Goal: Answer question/provide support: Share knowledge or assist other users

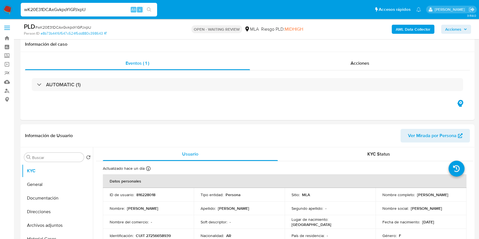
select select "10"
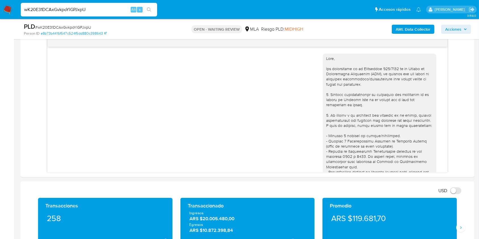
scroll to position [1646, 0]
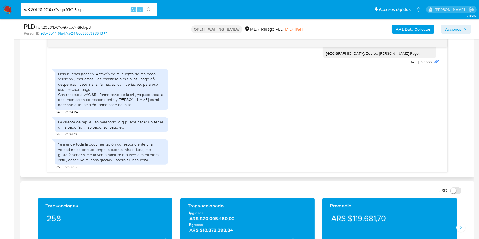
click at [456, 64] on div "17/07/2025 19:51:47 Hola, Esperamos que te encuentres muy bien. Te consultamos …" at bounding box center [247, 105] width 445 height 135
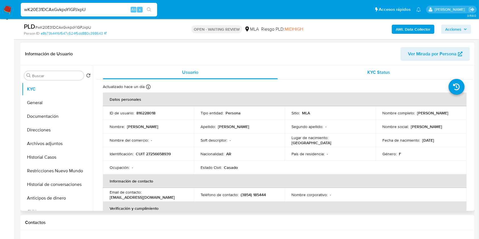
scroll to position [71, 0]
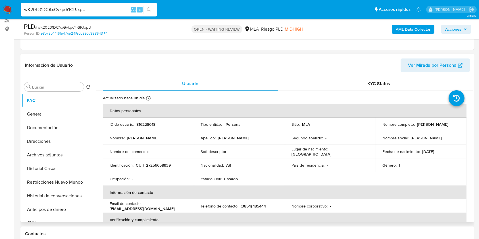
click at [425, 125] on p "Valentina Gauna" at bounding box center [432, 124] width 31 height 5
drag, startPoint x: 429, startPoint y: 126, endPoint x: 434, endPoint y: 126, distance: 5.1
click at [434, 126] on p "Valentina Gauna" at bounding box center [432, 124] width 31 height 5
copy p "Valentina Gauna"
click at [106, 9] on input "wK20E31DCAxGvkpoYlGPJxpU" at bounding box center [89, 9] width 136 height 7
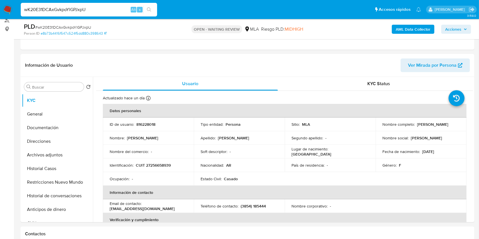
click at [106, 9] on input "wK20E31DCAxGvkpoYlGPJxpU" at bounding box center [89, 9] width 136 height 7
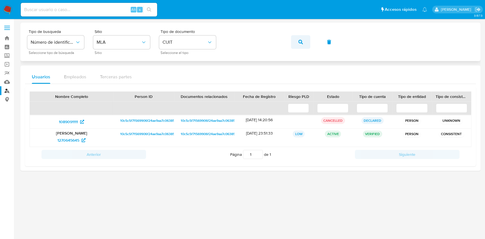
click at [293, 44] on button "button" at bounding box center [300, 42] width 19 height 14
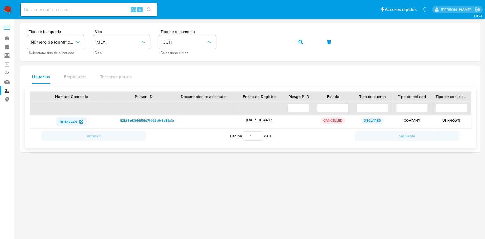
click at [76, 122] on span "90122745" at bounding box center [68, 121] width 17 height 9
click at [308, 42] on button "button" at bounding box center [300, 42] width 19 height 14
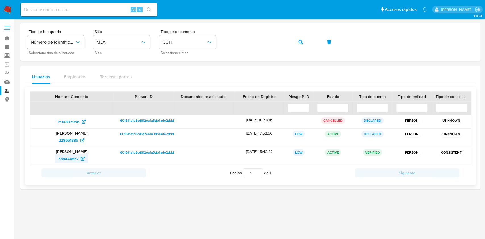
click at [76, 159] on span "358444837" at bounding box center [68, 158] width 20 height 9
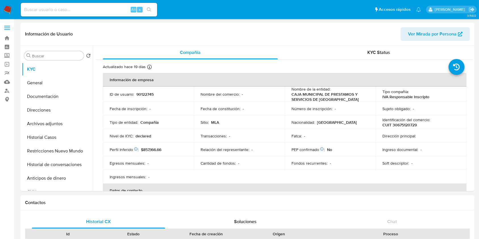
select select "10"
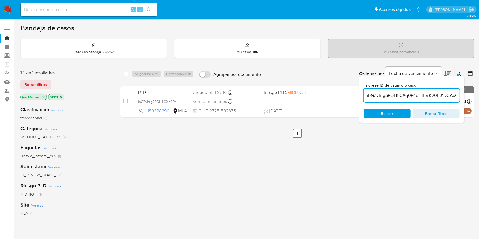
scroll to position [0, 31]
click at [434, 93] on input "ibGZvhrgSPOH1lCXq0P4ulHEwK20E31DCAxGvkpoYlGPJxpU" at bounding box center [412, 95] width 96 height 7
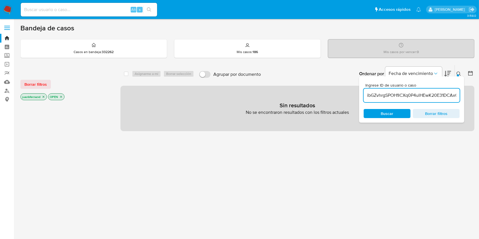
click at [434, 94] on input "ibGZvhrgSPOH1lCXq0P4ulHEwK20E31DCAxGvkpoYlGPJxpU" at bounding box center [412, 95] width 96 height 7
paste input
type input "wK20E31DCAxGvkpoYlGPJxpU"
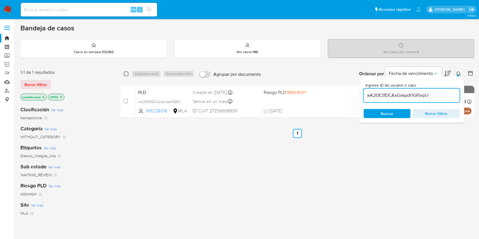
click at [126, 75] on input "checkbox" at bounding box center [126, 74] width 5 height 5
checkbox input "true"
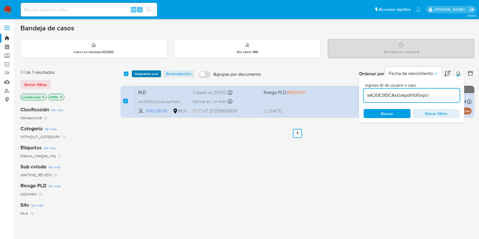
click at [139, 72] on span "Asignarme a mí" at bounding box center [147, 74] width 24 height 6
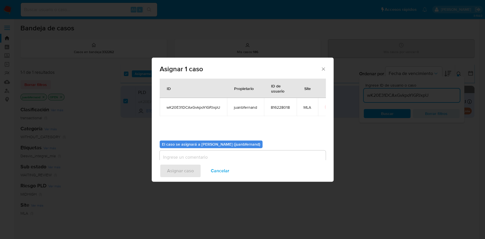
scroll to position [29, 0]
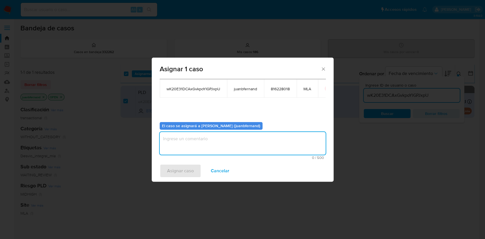
click at [239, 142] on textarea "assign-modal" at bounding box center [243, 143] width 166 height 23
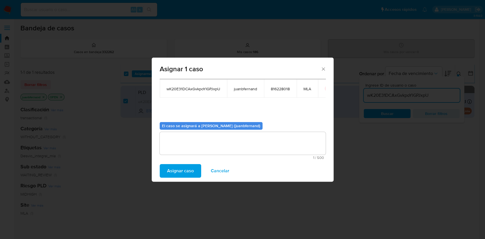
click at [166, 165] on button "Asignar caso" at bounding box center [181, 171] width 42 height 14
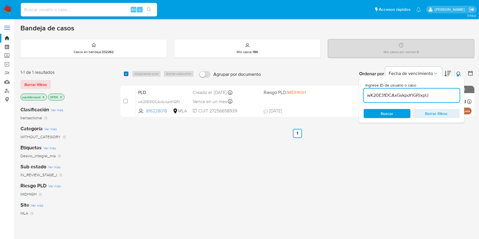
click at [126, 72] on input "checkbox" at bounding box center [126, 74] width 5 height 5
checkbox input "true"
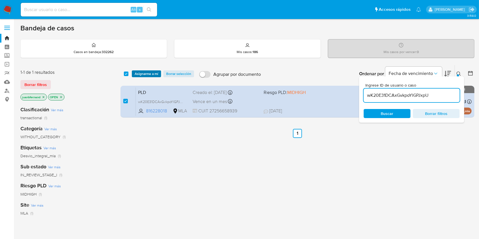
click at [138, 73] on span "Asignarme a mí" at bounding box center [147, 74] width 24 height 6
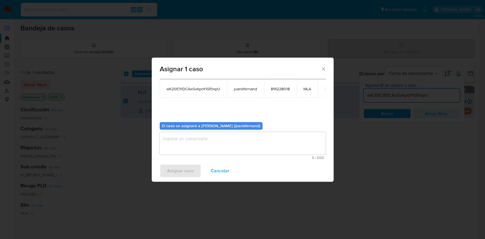
click at [197, 140] on textarea "assign-modal" at bounding box center [243, 143] width 166 height 23
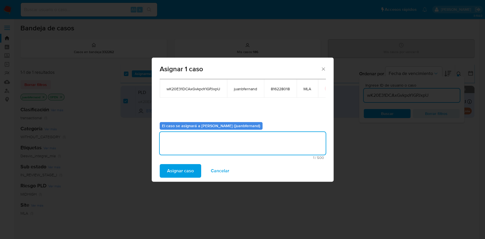
click at [165, 165] on button "Asignar caso" at bounding box center [181, 171] width 42 height 14
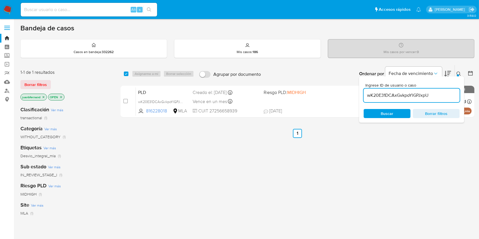
click at [425, 91] on div "wK20E31DCAxGvkpoYlGPJxpU" at bounding box center [412, 96] width 96 height 14
click at [426, 93] on input "wK20E31DCAxGvkpoYlGPJxpU" at bounding box center [412, 95] width 96 height 7
paste input "Ofh9gElEWd1xl5QLdg9Kfc3l"
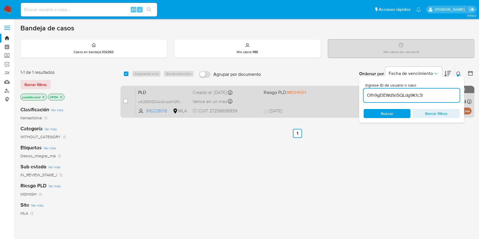
type input "Ofh9gElEWd1xl5QLdg9Kfc3l"
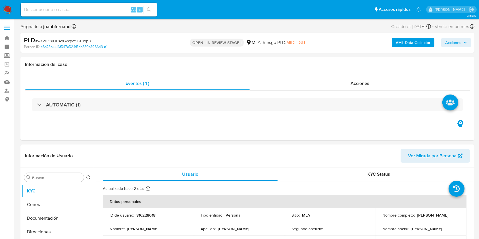
select select "10"
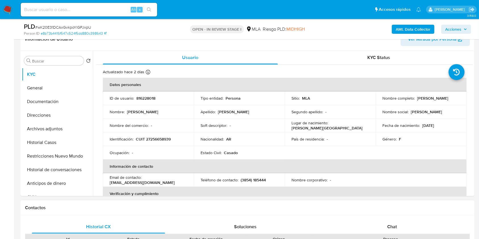
scroll to position [227, 0]
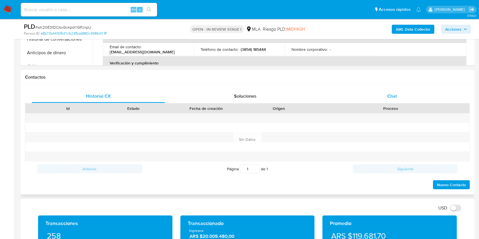
click at [401, 97] on div "Chat" at bounding box center [392, 97] width 133 height 14
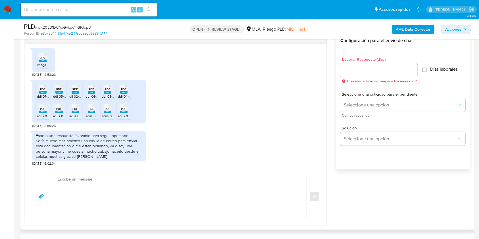
scroll to position [303, 0]
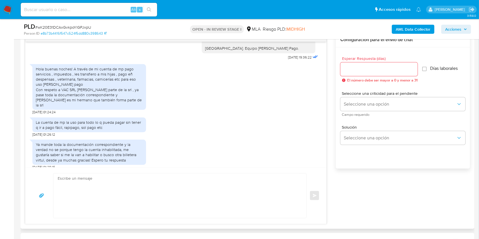
click at [114, 185] on textarea at bounding box center [179, 196] width 242 height 45
paste textarea "Hola. ¡Muchas gracias por tu respuesta! Confirmamos la recepción de la document…"
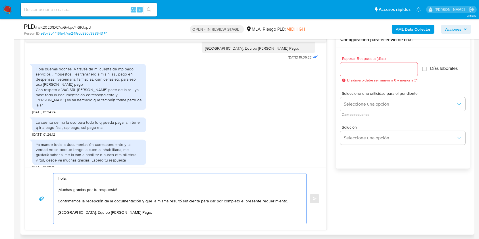
click at [166, 191] on textarea "Hola. ¡Muchas gracias por tu respuesta! Confirmamos la recepción de la document…" at bounding box center [179, 199] width 242 height 51
paste textarea "Te contamos que tu cuenta ya está activa nuevamente para que operes con normali…"
type textarea "Hola. ¡Muchas gracias por tu respuesta! Te contamos que tu cuenta ya está activ…"
click at [366, 72] on input "Esperar Respuesta (días)" at bounding box center [379, 69] width 77 height 7
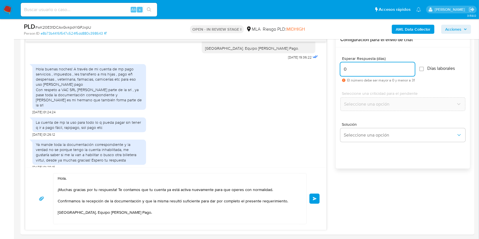
type input "0"
click at [316, 198] on span "Enviar" at bounding box center [315, 198] width 4 height 3
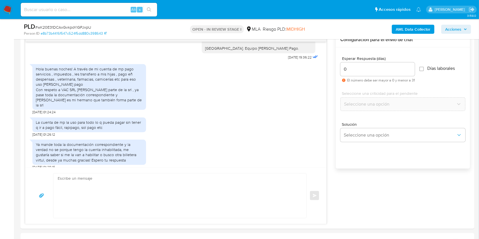
scroll to position [390, 0]
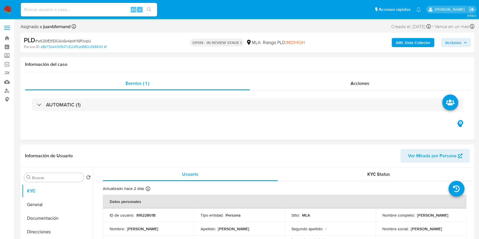
select select "10"
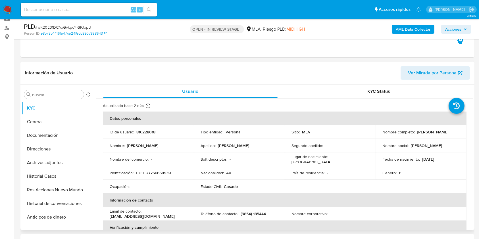
scroll to position [114, 0]
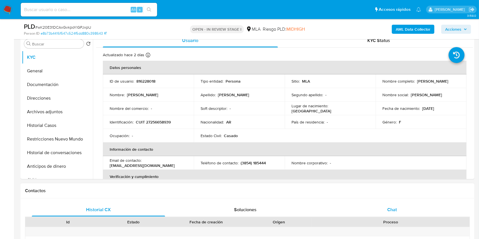
click at [406, 206] on div "Chat" at bounding box center [392, 210] width 133 height 14
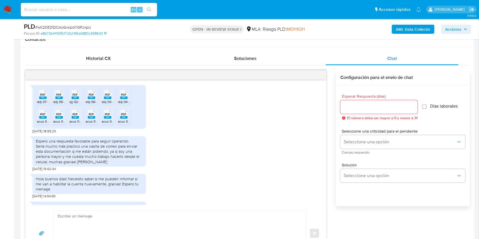
scroll to position [359, 0]
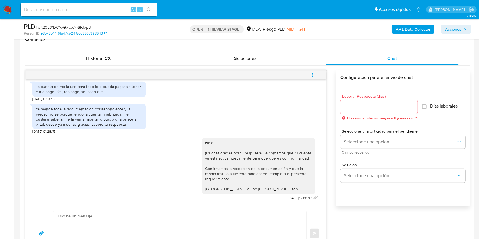
click at [316, 73] on button "menu-action" at bounding box center [312, 75] width 19 height 14
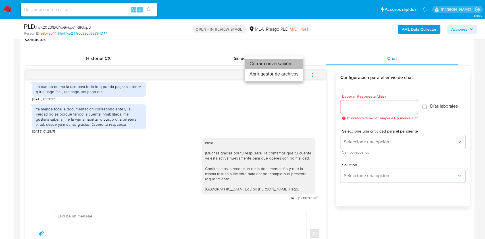
click at [255, 65] on li "Cerrar conversación" at bounding box center [274, 64] width 58 height 10
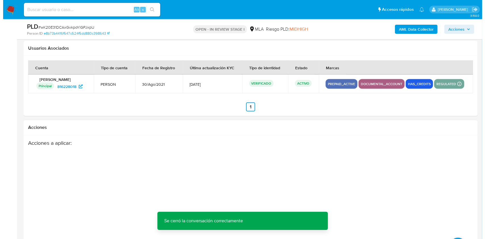
scroll to position [1016, 0]
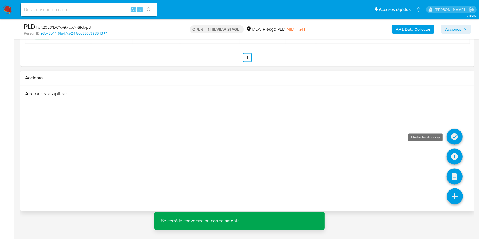
click at [453, 135] on icon at bounding box center [455, 137] width 16 height 16
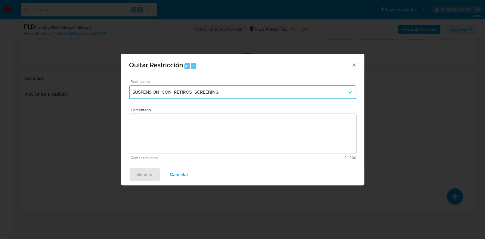
click at [164, 94] on button "SUSPENSION_CON_RETIROS_SCREENING" at bounding box center [242, 93] width 227 height 14
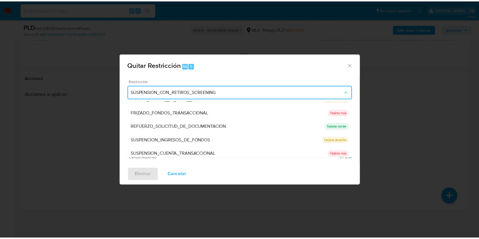
scroll to position [121, 0]
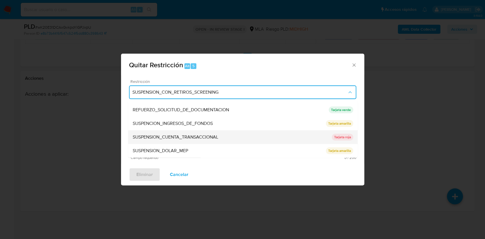
click at [190, 135] on span "SUSPENSION_CUENTA_TRANSACCIONAL" at bounding box center [176, 137] width 86 height 6
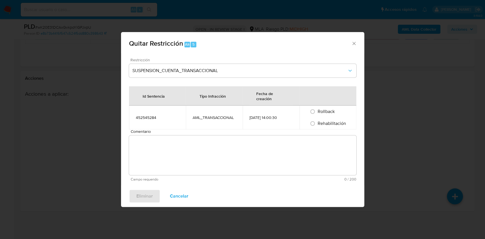
click at [323, 122] on span "Rehabilitación" at bounding box center [332, 123] width 28 height 7
click at [317, 122] on input "Rehabilitación" at bounding box center [312, 123] width 9 height 9
radio input "true"
click at [313, 152] on textarea "Comentario" at bounding box center [242, 156] width 227 height 40
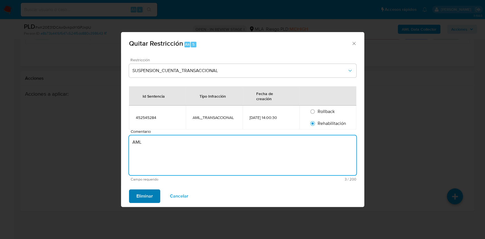
type textarea "AML"
click at [145, 199] on span "Eliminar" at bounding box center [144, 196] width 16 height 13
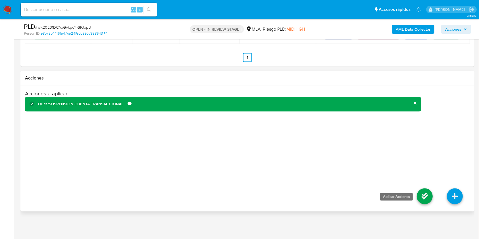
click at [425, 193] on icon at bounding box center [425, 197] width 16 height 16
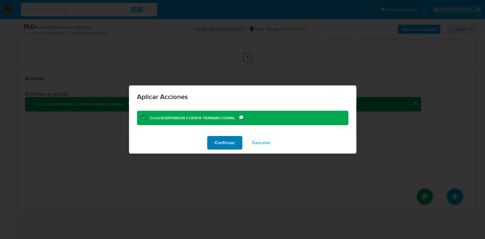
click at [218, 141] on span "Confirmar" at bounding box center [225, 143] width 20 height 13
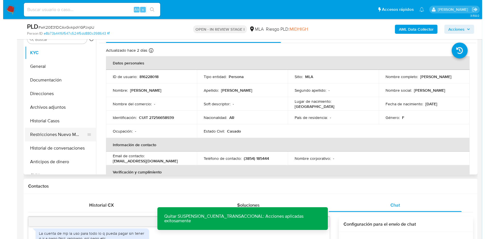
scroll to position [106, 0]
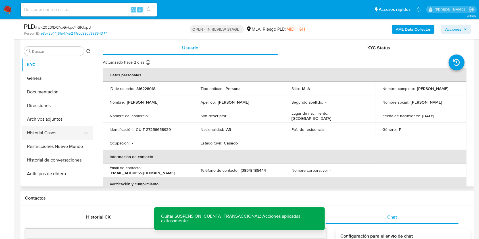
click at [42, 130] on button "Historial Casos" at bounding box center [55, 133] width 67 height 14
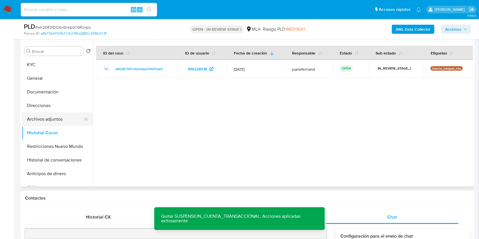
click at [57, 118] on button "Archivos adjuntos" at bounding box center [55, 120] width 67 height 14
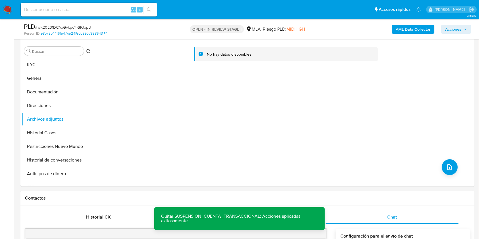
click at [407, 26] on b "AML Data Collector" at bounding box center [413, 29] width 35 height 9
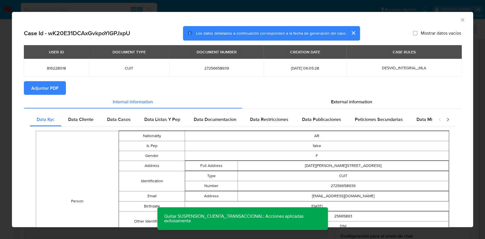
click at [48, 94] on span "Adjuntar PDF" at bounding box center [44, 88] width 27 height 13
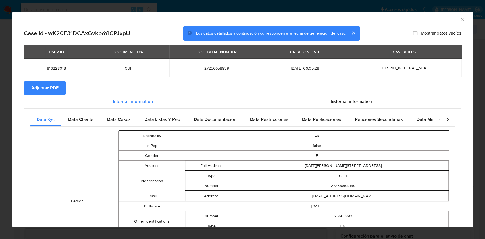
click at [460, 19] on icon "Cerrar ventana" at bounding box center [463, 20] width 6 height 6
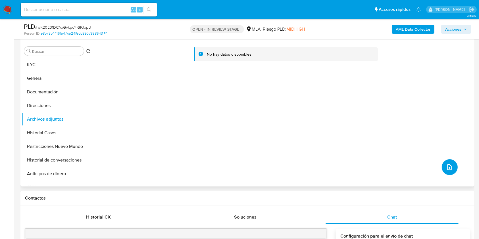
click at [453, 169] on button "upload-file" at bounding box center [450, 168] width 16 height 16
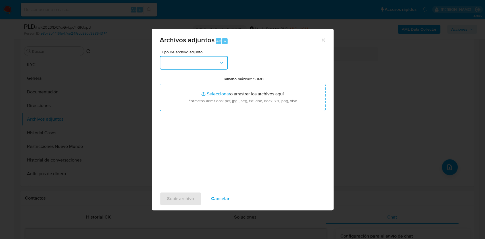
click at [196, 65] on button "button" at bounding box center [194, 63] width 68 height 14
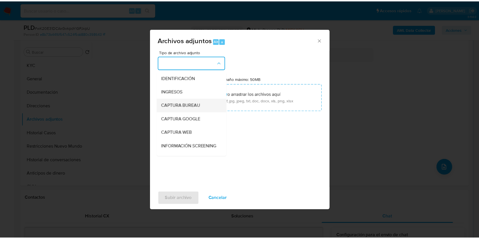
scroll to position [76, 0]
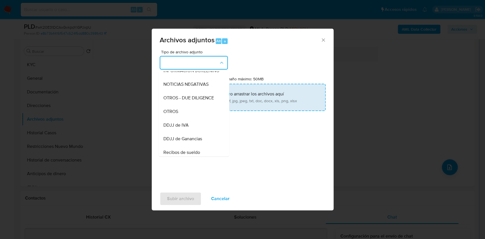
drag, startPoint x: 185, startPoint y: 116, endPoint x: 194, endPoint y: 105, distance: 14.3
click at [185, 115] on div "OTROS" at bounding box center [192, 112] width 58 height 14
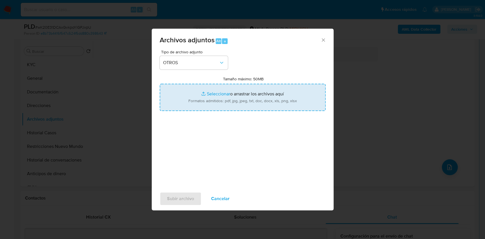
type input "C:\fakepath\DDJJ IVA - LUVA SA.pdf"
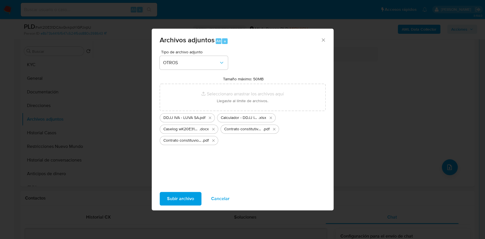
click at [185, 201] on span "Subir archivo" at bounding box center [180, 199] width 27 height 13
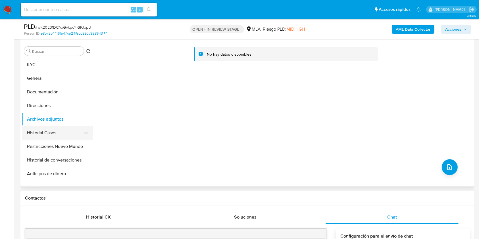
click at [49, 131] on button "Historial Casos" at bounding box center [55, 133] width 67 height 14
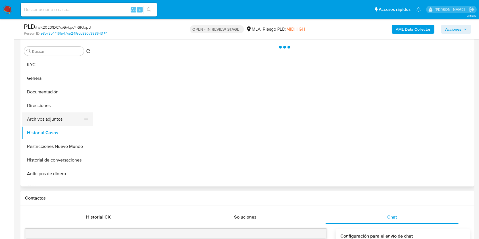
click at [55, 121] on button "Archivos adjuntos" at bounding box center [55, 120] width 67 height 14
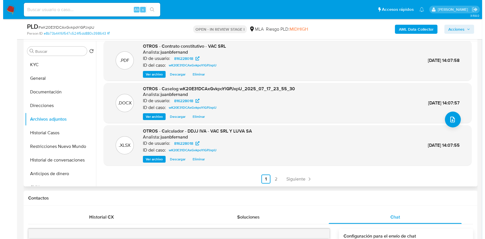
scroll to position [0, 0]
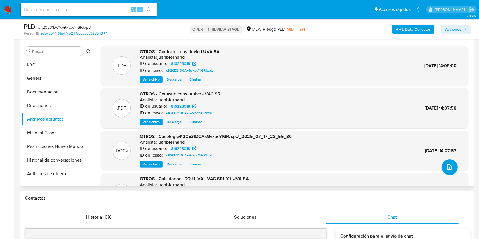
click at [449, 162] on button "upload-file" at bounding box center [450, 168] width 16 height 16
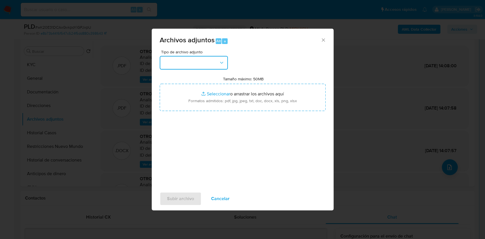
click at [208, 65] on button "button" at bounding box center [194, 63] width 68 height 14
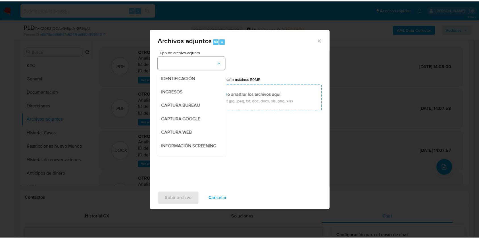
scroll to position [76, 0]
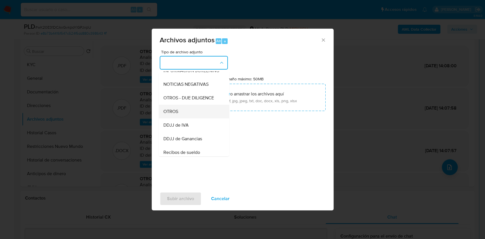
click at [193, 112] on div "OTROS" at bounding box center [192, 112] width 58 height 14
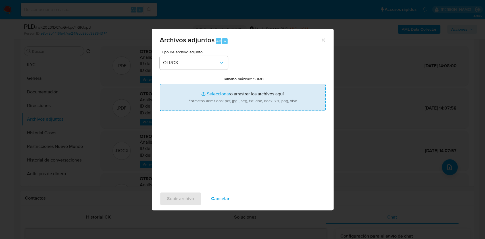
type input "C:\fakepath\DDJJ IVA - VAC SRL.pdf"
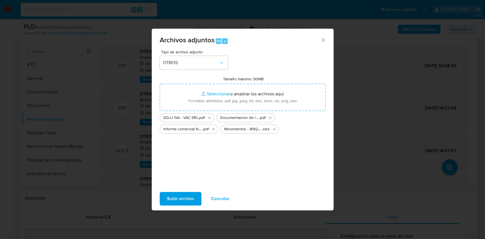
click at [181, 196] on span "Subir archivo" at bounding box center [180, 199] width 27 height 13
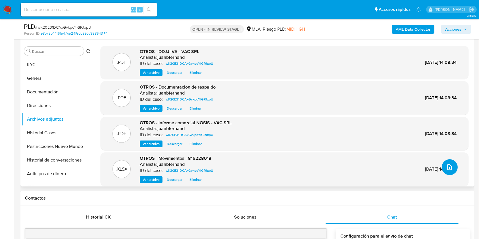
scroll to position [20, 0]
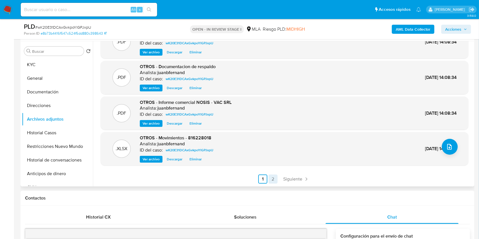
click at [273, 181] on link "2" at bounding box center [273, 179] width 9 height 9
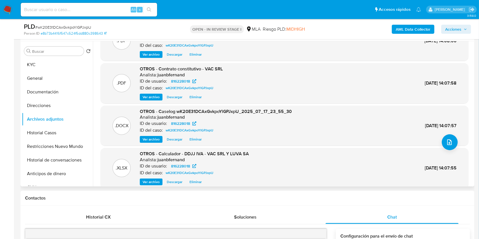
scroll to position [48, 0]
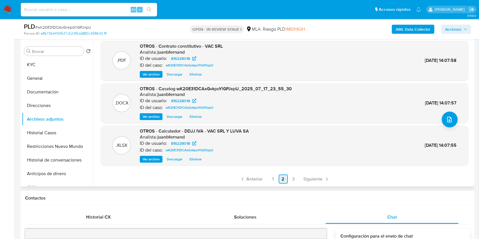
click at [295, 181] on link "3" at bounding box center [293, 179] width 9 height 9
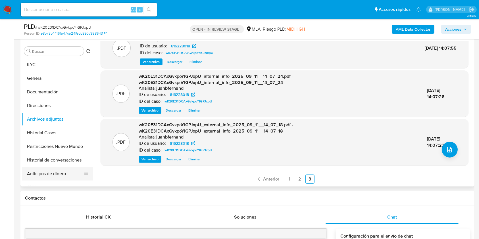
scroll to position [144, 0]
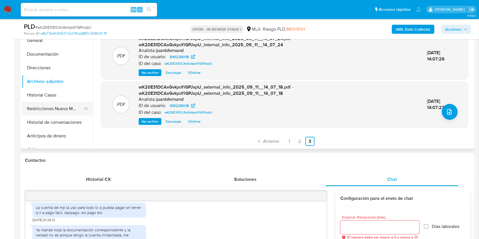
click at [54, 107] on button "Restricciones Nuevo Mundo" at bounding box center [55, 109] width 67 height 14
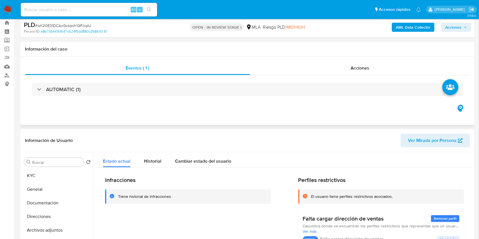
scroll to position [0, 0]
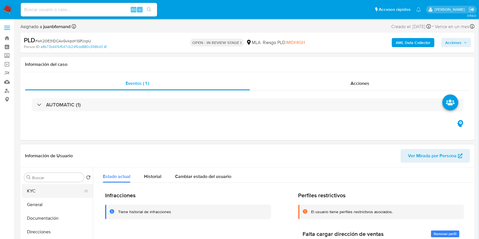
click at [40, 188] on button "KYC" at bounding box center [55, 192] width 67 height 14
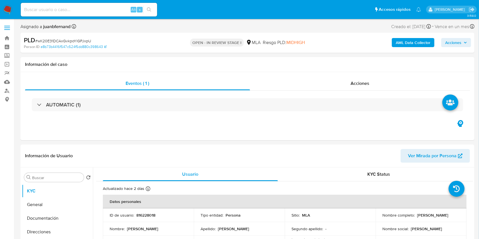
click at [454, 42] on span "Acciones" at bounding box center [454, 42] width 16 height 9
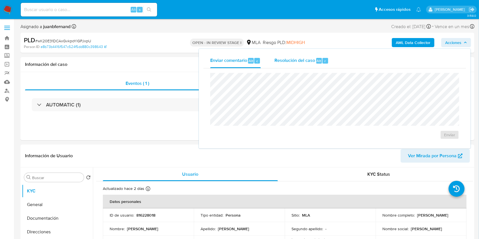
click at [298, 66] on div "Resolución del caso Alt r" at bounding box center [302, 60] width 54 height 15
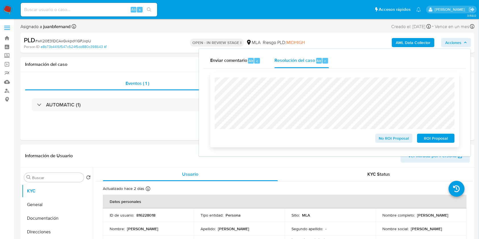
click at [392, 139] on span "No ROI Proposal" at bounding box center [395, 138] width 30 height 8
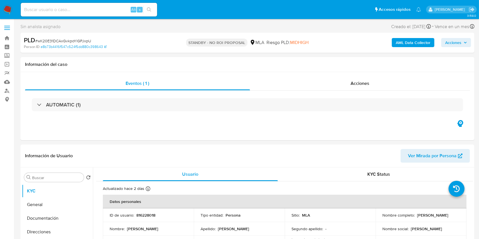
select select "10"
click at [121, 11] on input at bounding box center [89, 9] width 136 height 7
paste input "8GE4yxG7rZ2ej2DxvAjOom8z"
type input "8GE4yxG7rZ2ej2DxvAjOom8z"
click at [155, 12] on button "search-icon" at bounding box center [149, 10] width 12 height 8
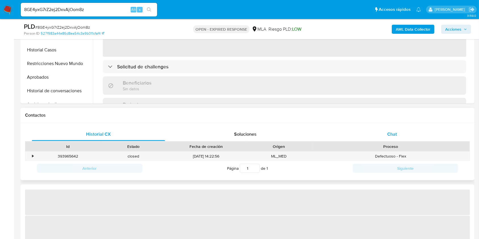
click at [398, 138] on div "Chat" at bounding box center [392, 135] width 133 height 14
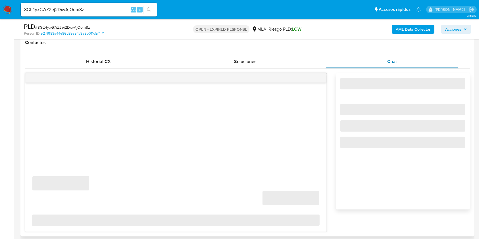
select select "10"
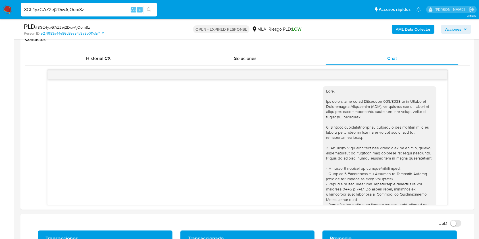
click at [108, 6] on input "8GE4yxG7rZ2ej2DxvAjOom8z" at bounding box center [89, 9] width 136 height 7
paste input "iubimBCLgaKM06l0dH1I7maX"
type input "iubimBCLgaKM06l0dH1I7maX"
click at [151, 9] on icon "search-icon" at bounding box center [149, 9] width 5 height 5
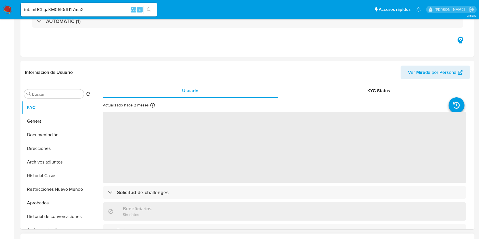
scroll to position [227, 0]
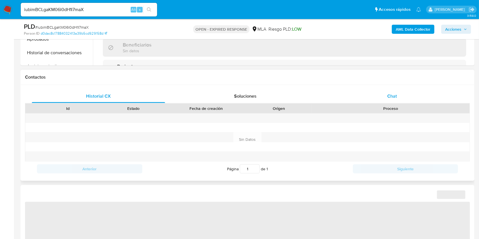
click at [403, 93] on div "Chat" at bounding box center [392, 97] width 133 height 14
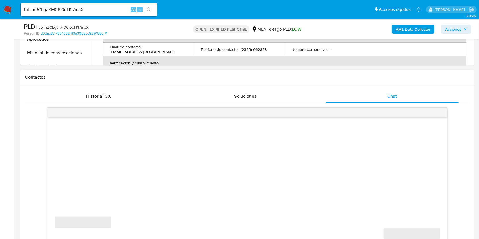
select select "10"
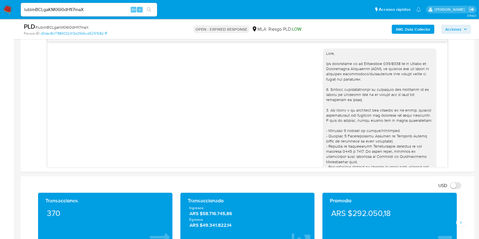
scroll to position [152, 0]
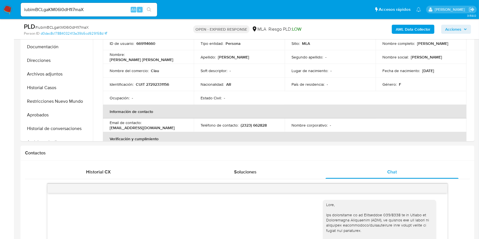
click at [95, 3] on div "iubimBCLgaKM06l0dH1I7maX Alt s" at bounding box center [89, 10] width 136 height 14
click at [95, 7] on input "iubimBCLgaKM06l0dH1I7maX" at bounding box center [89, 9] width 136 height 7
paste input "YKLnaT5c4YRBq92E5vKx4iKO"
type input "YKLnaT5c4YRBq92E5vKx4iKO"
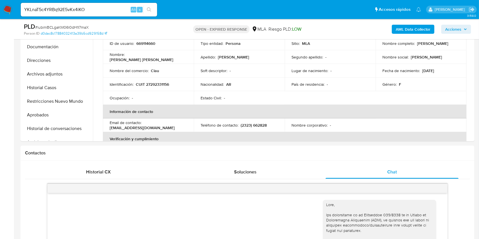
click at [151, 7] on button "search-icon" at bounding box center [149, 10] width 12 height 8
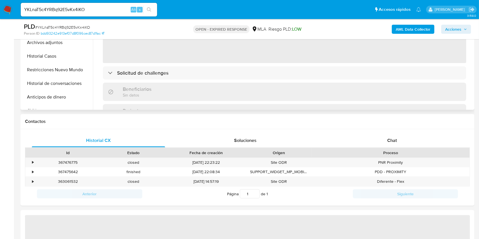
scroll to position [189, 0]
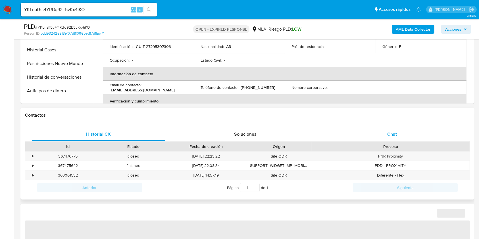
click at [394, 133] on span "Chat" at bounding box center [393, 134] width 10 height 7
select select "10"
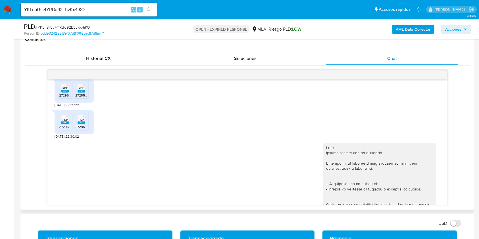
scroll to position [677, 0]
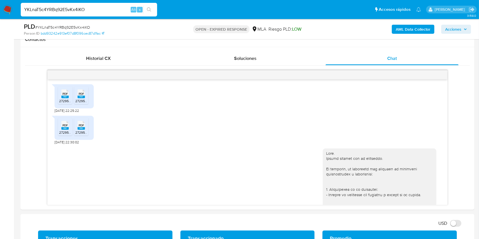
click at [116, 12] on input "YKLnaT5c4YRBq92E5vKx4iKO" at bounding box center [89, 9] width 136 height 7
paste input "0lHRX4TgMuXaQKQB2Cl4bW1P"
type input "0lHRX4TgMuXaQKQB2Cl4bW1P"
click at [151, 8] on icon "search-icon" at bounding box center [149, 9] width 5 height 5
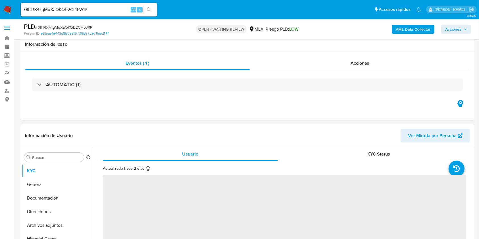
scroll to position [189, 0]
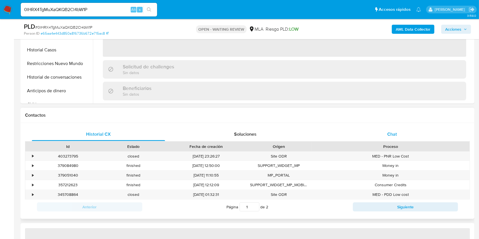
click at [411, 140] on div "Chat" at bounding box center [392, 135] width 133 height 14
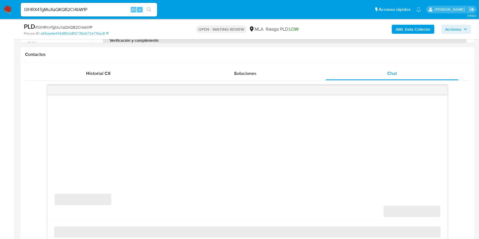
scroll to position [265, 0]
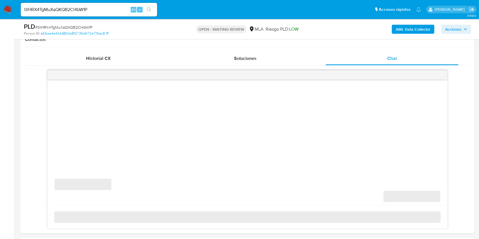
select select "10"
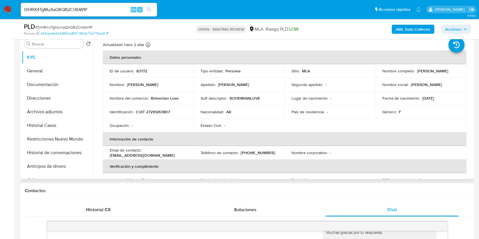
scroll to position [0, 0]
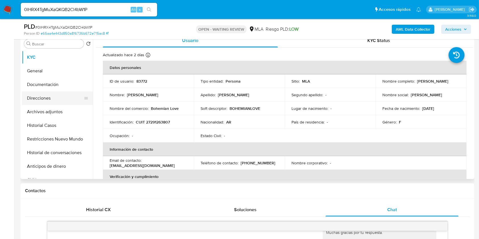
click at [48, 96] on button "Direcciones" at bounding box center [55, 99] width 67 height 14
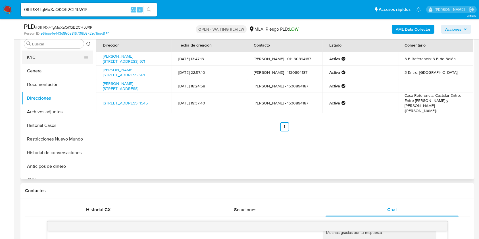
click at [56, 58] on button "KYC" at bounding box center [55, 58] width 67 height 14
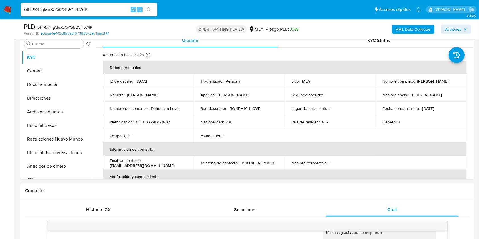
click at [109, 11] on input "0lHRX4TgMuXaQKQB2Cl4bW1P" at bounding box center [89, 9] width 136 height 7
paste input "Ofh9gElEWd1xl5QLdg9Kfc3l"
type input "Ofh9gElEWd1xl5QLdg9Kfc3l"
click at [148, 10] on icon "search-icon" at bounding box center [149, 9] width 4 height 4
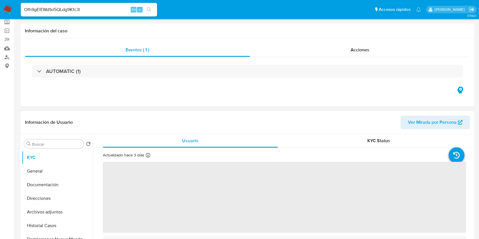
scroll to position [152, 0]
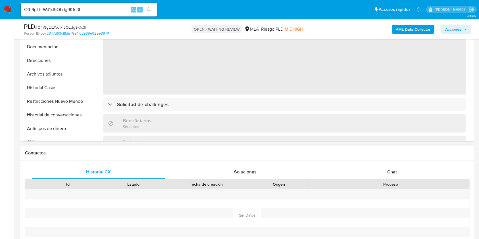
click at [404, 162] on div "Historial CX Soluciones Chat Id Estado Fecha de creación Origen Proceso Anterio…" at bounding box center [247, 209] width 454 height 96
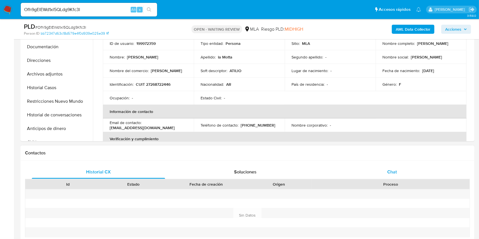
click at [407, 175] on div "Chat" at bounding box center [392, 172] width 133 height 14
select select "10"
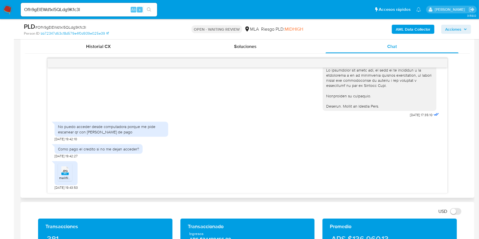
scroll to position [265, 0]
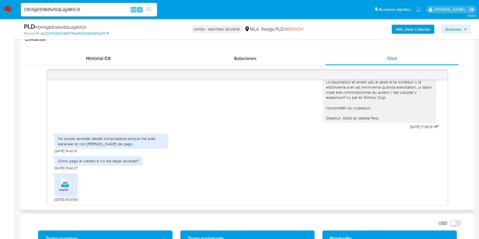
click at [69, 187] on div "JPG JPG" at bounding box center [65, 182] width 12 height 11
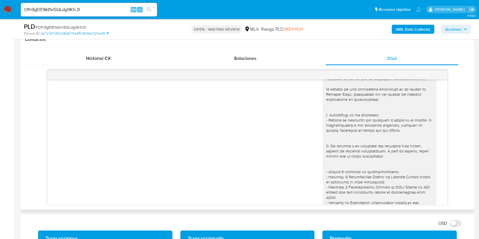
scroll to position [432, 0]
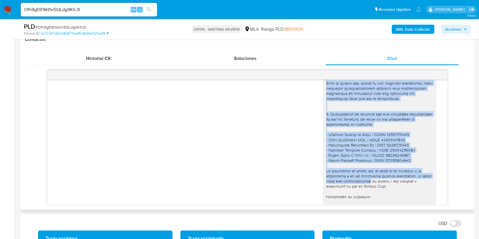
scroll to position [659, 0]
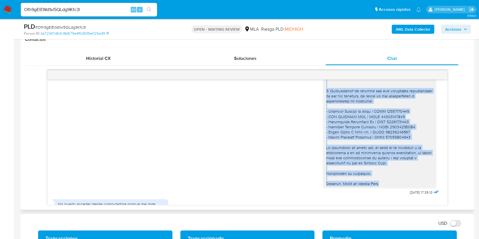
drag, startPoint x: 323, startPoint y: 102, endPoint x: 379, endPoint y: 191, distance: 104.7
click at [379, 187] on div at bounding box center [379, 21] width 107 height 331
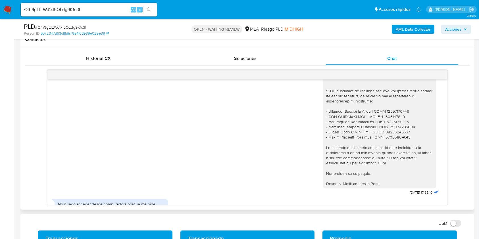
click at [378, 187] on div at bounding box center [379, 21] width 107 height 331
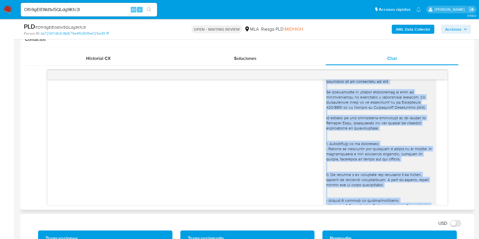
scroll to position [429, 0]
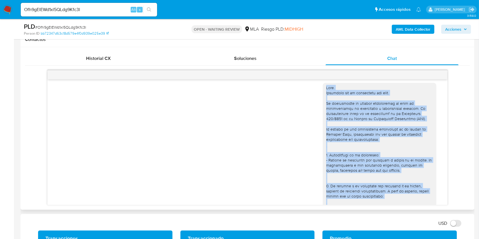
drag, startPoint x: 378, startPoint y: 195, endPoint x: 326, endPoint y: 102, distance: 106.7
copy div "Hola. Esperamos que te encuentres muy bien. Te consultamos si tuviste oportunid…"
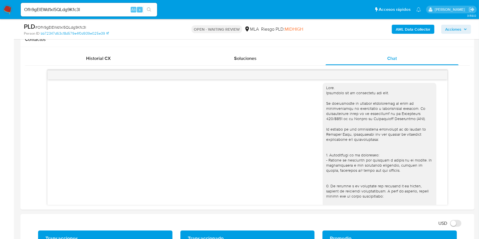
click at [97, 9] on input "Ofh9gElEWd1xl5QLdg9Kfc3l" at bounding box center [89, 9] width 136 height 7
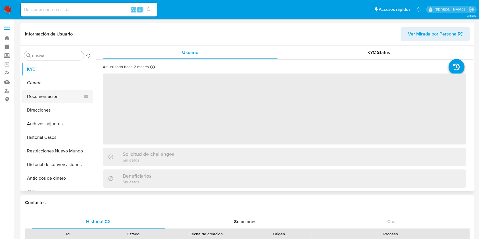
click at [56, 96] on button "Documentación" at bounding box center [55, 97] width 67 height 14
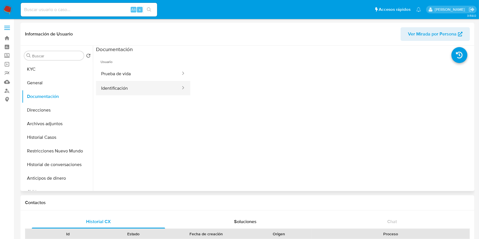
click at [152, 89] on button "Identificación" at bounding box center [138, 88] width 85 height 15
select select "10"
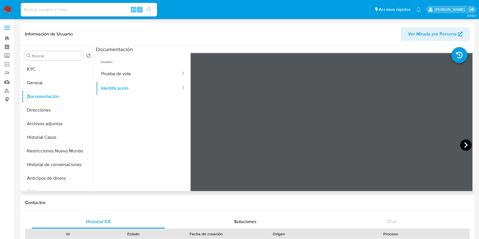
click at [461, 141] on icon at bounding box center [466, 145] width 11 height 11
drag, startPoint x: 41, startPoint y: 82, endPoint x: 45, endPoint y: 84, distance: 4.1
click at [41, 82] on button "General" at bounding box center [55, 83] width 67 height 14
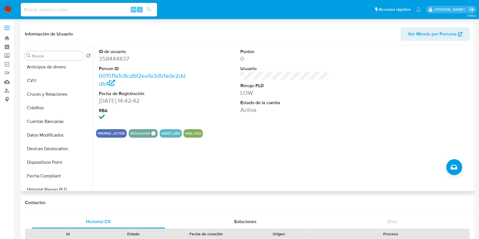
scroll to position [268, 0]
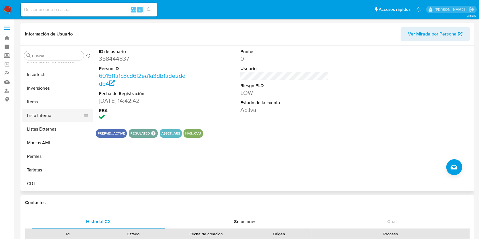
click at [47, 119] on button "Lista Interna" at bounding box center [55, 116] width 67 height 14
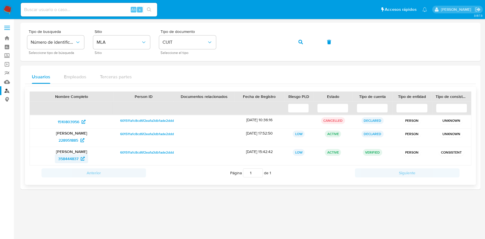
click at [80, 157] on span "358444837" at bounding box center [71, 158] width 26 height 9
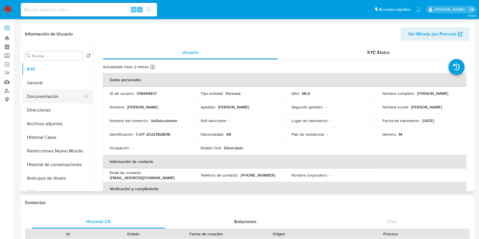
select select "10"
click at [55, 90] on button "Documentación" at bounding box center [55, 97] width 67 height 14
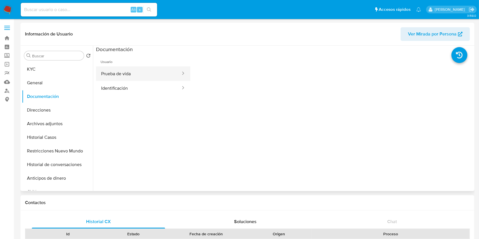
click at [144, 73] on button "Prueba de vida" at bounding box center [138, 74] width 85 height 15
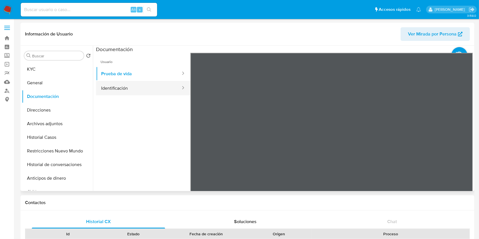
click at [115, 89] on button "Identificación" at bounding box center [138, 88] width 85 height 15
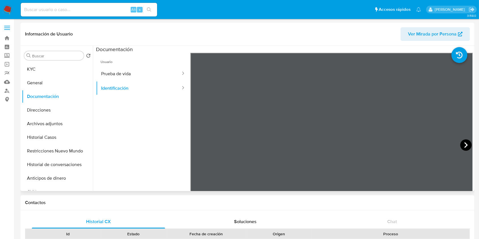
click at [467, 143] on icon at bounding box center [466, 145] width 11 height 11
click at [45, 107] on button "Direcciones" at bounding box center [55, 110] width 67 height 14
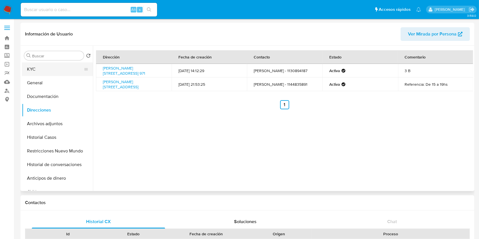
click at [42, 71] on button "KYC" at bounding box center [55, 70] width 67 height 14
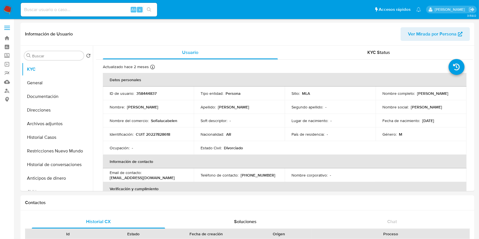
click at [149, 93] on p "358444837" at bounding box center [146, 93] width 20 height 5
copy p "358444837"
click at [169, 34] on header "Información de Usuario Ver Mirada por Persona" at bounding box center [247, 34] width 445 height 14
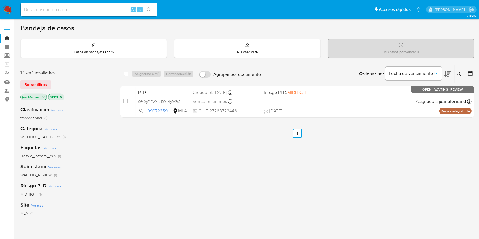
click at [459, 73] on icon at bounding box center [459, 74] width 5 height 5
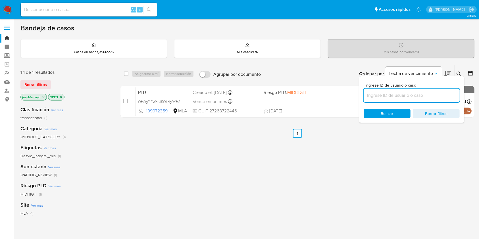
click at [416, 98] on input at bounding box center [412, 95] width 96 height 7
type input "Ofh9gElEWd1xl5QLdg9Kfc3l"
click at [127, 74] on input "checkbox" at bounding box center [126, 74] width 5 height 5
checkbox input "true"
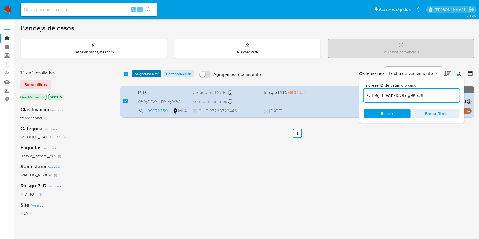
drag, startPoint x: 138, startPoint y: 72, endPoint x: 150, endPoint y: 76, distance: 12.9
click at [138, 72] on span "Asignarme a mí" at bounding box center [147, 74] width 24 height 6
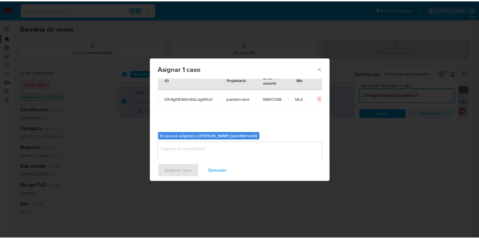
scroll to position [29, 0]
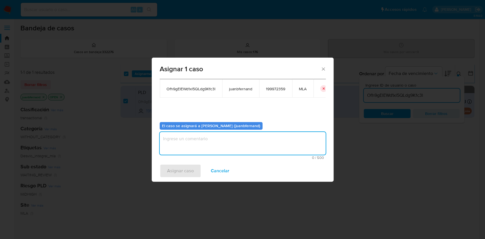
click at [260, 141] on textarea "assign-modal" at bounding box center [243, 143] width 166 height 23
click at [187, 170] on span "Asignar caso" at bounding box center [180, 171] width 27 height 13
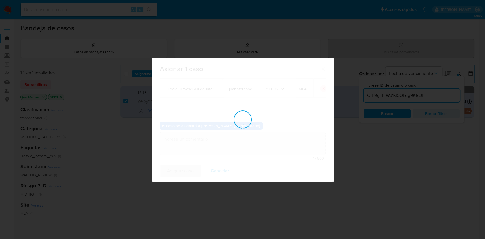
checkbox input "false"
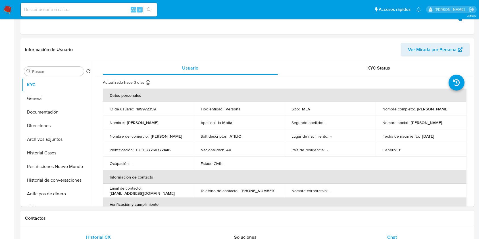
select select "10"
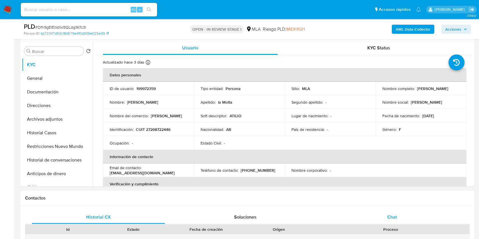
scroll to position [189, 0]
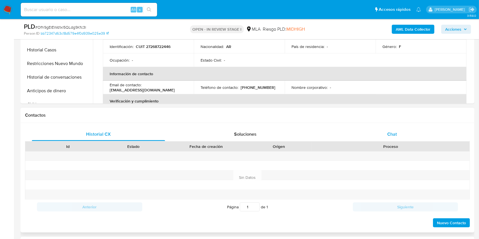
click at [399, 134] on div "Chat" at bounding box center [392, 135] width 133 height 14
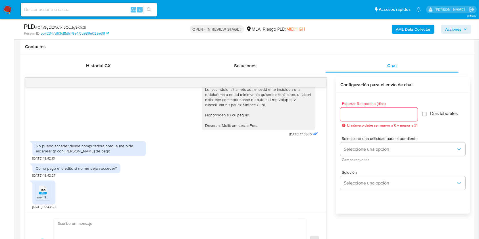
scroll to position [303, 0]
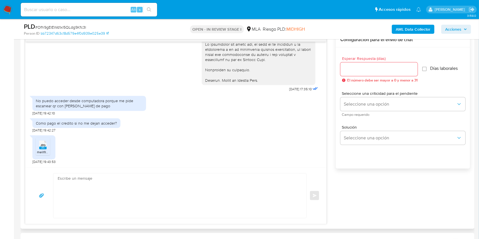
click at [84, 195] on textarea at bounding box center [179, 196] width 242 height 45
paste textarea "Lore. Ipsumdolo sit am consectetu adi elit. Se doeiusmodte in utlabor etdolorem…"
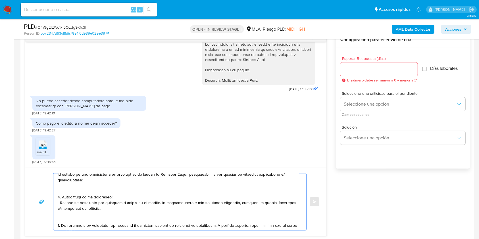
scroll to position [0, 0]
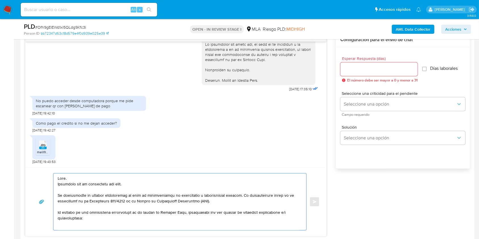
click at [122, 185] on textarea at bounding box center [179, 202] width 242 height 57
click at [123, 185] on textarea at bounding box center [179, 202] width 242 height 57
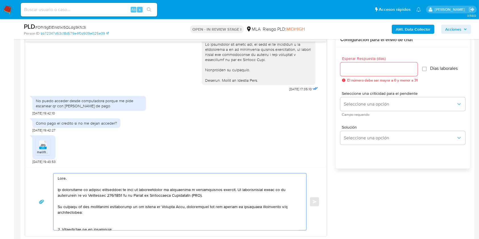
scroll to position [38, 0]
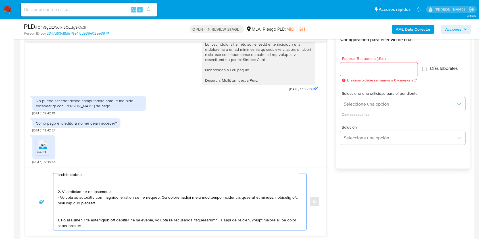
click at [74, 185] on textarea at bounding box center [179, 202] width 242 height 57
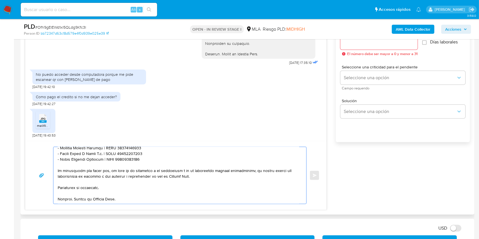
scroll to position [341, 0]
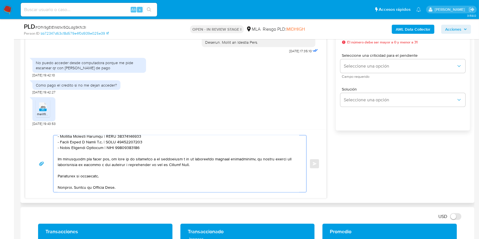
click at [135, 169] on textarea at bounding box center [179, 164] width 242 height 57
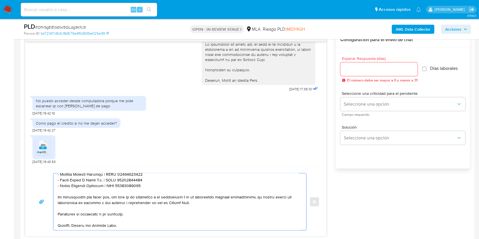
type textarea "Hola. Te consultamos si tuviste oportunidad de leer el requerimiento de informa…"
click at [373, 72] on input "Esperar Respuesta (días)" at bounding box center [379, 69] width 77 height 7
type input "1"
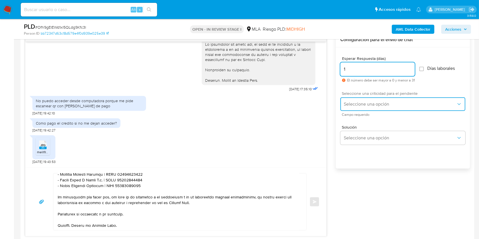
click at [370, 101] on button "Seleccione una opción" at bounding box center [403, 105] width 125 height 14
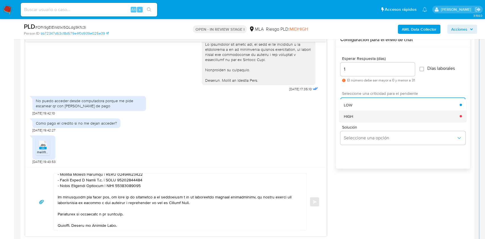
click at [367, 117] on div "HIGH" at bounding box center [402, 116] width 116 height 11
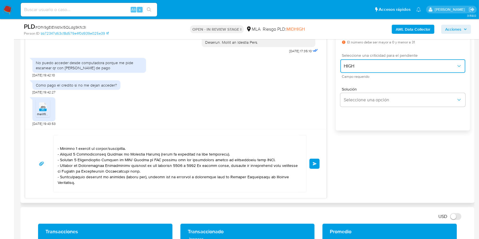
scroll to position [0, 0]
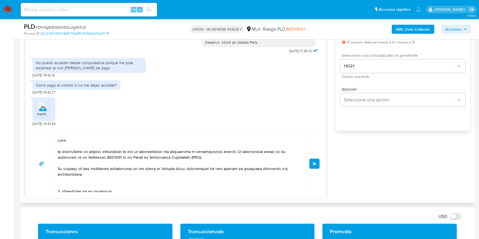
click at [314, 162] on span "Enviar" at bounding box center [315, 163] width 4 height 3
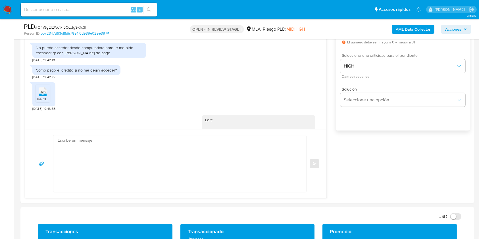
scroll to position [1072, 0]
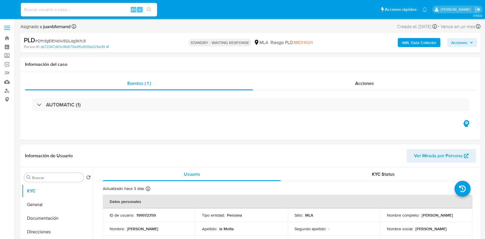
select select "10"
